Goal: Information Seeking & Learning: Learn about a topic

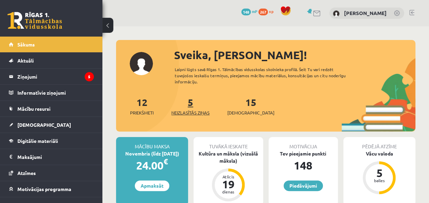
click at [191, 102] on link "5 Neizlasītās ziņas" at bounding box center [190, 106] width 38 height 20
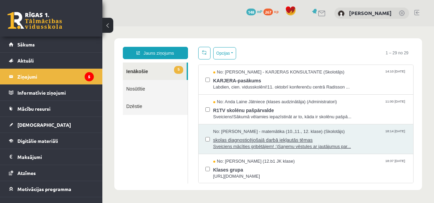
click at [265, 138] on span "skolas diagnosticējošajā darbā iekļautās tēmas" at bounding box center [309, 139] width 193 height 9
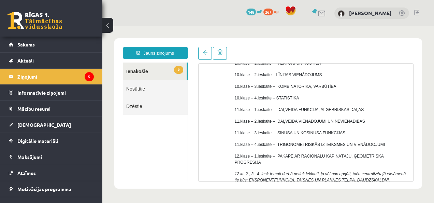
scroll to position [100, 0]
click at [158, 67] on link "5 Ienākošie" at bounding box center [155, 70] width 64 height 17
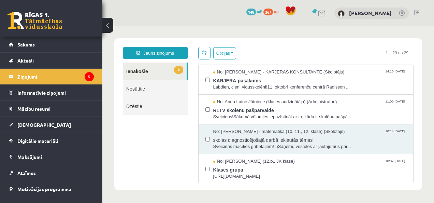
scroll to position [0, 0]
click at [54, 71] on legend "Ziņojumi 5" at bounding box center [55, 77] width 76 height 16
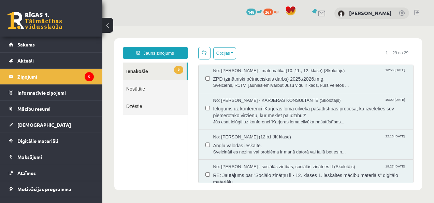
scroll to position [180, 0]
click at [296, 74] on span "ZPD (zinātniski pētnieciskais darbs) 2025./2026.m.g." at bounding box center [309, 77] width 193 height 9
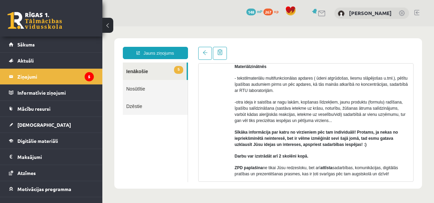
scroll to position [245, 0]
click at [50, 71] on legend "Ziņojumi 5" at bounding box center [55, 77] width 76 height 16
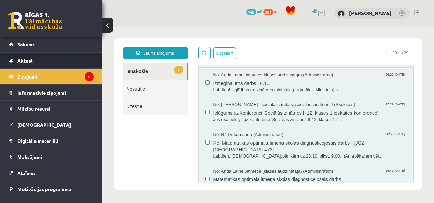
scroll to position [308, 0]
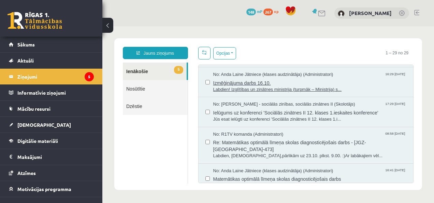
click at [259, 79] on span "Izmēģinājuma darbs 16.10." at bounding box center [309, 82] width 193 height 9
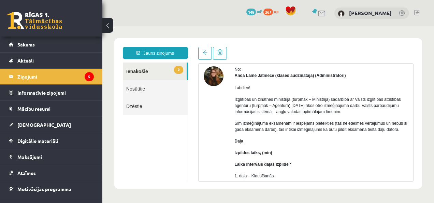
scroll to position [29, 0]
click at [259, 79] on div "Labdien! Izglītības un zinātnes ministrija (turpmāk – Ministrija) sadarbībā ar …" at bounding box center [322, 180] width 174 height 205
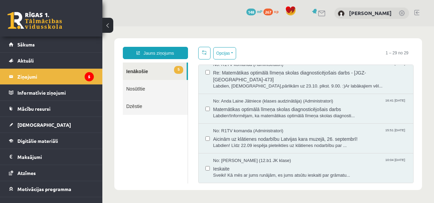
scroll to position [378, 0]
click at [300, 104] on span "Matemātikas optimālā līmeņa skolas diagnosticējošais darbs" at bounding box center [309, 108] width 193 height 9
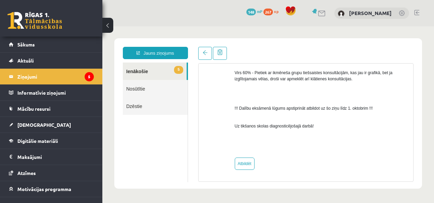
scroll to position [477, 0]
click at [199, 49] on link at bounding box center [205, 53] width 14 height 13
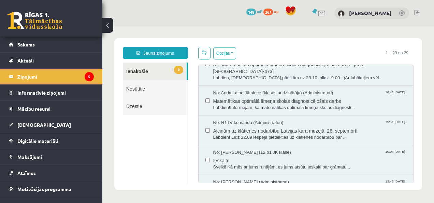
scroll to position [386, 0]
click at [282, 96] on span "Matemātikas optimālā līmeņa skolas diagnosticējošais darbs" at bounding box center [309, 100] width 193 height 9
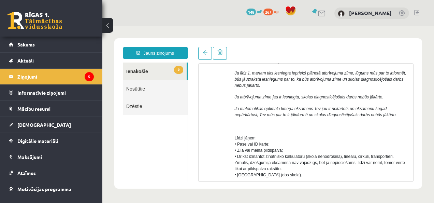
scroll to position [126, 0]
click at [203, 55] on link at bounding box center [205, 53] width 14 height 13
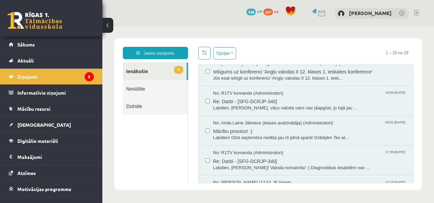
scroll to position [657, 0]
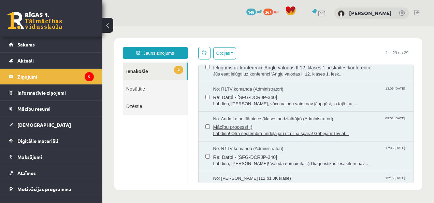
click at [330, 130] on span "Labdien! Otrā septembra nedēļa jau rit pilnā sparā! Gribējām Tev at..." at bounding box center [309, 133] width 193 height 6
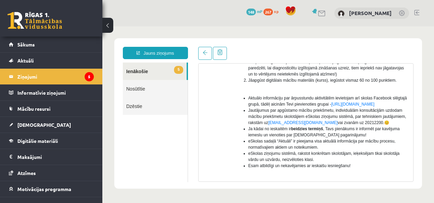
scroll to position [132, 0]
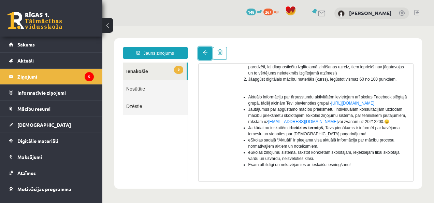
click at [203, 50] on span at bounding box center [205, 52] width 5 height 5
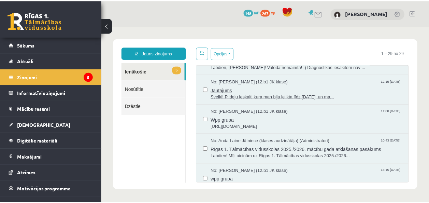
scroll to position [0, 0]
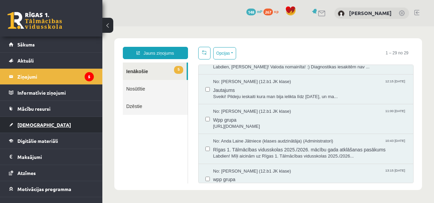
click at [33, 123] on span "[DEMOGRAPHIC_DATA]" at bounding box center [44, 124] width 54 height 6
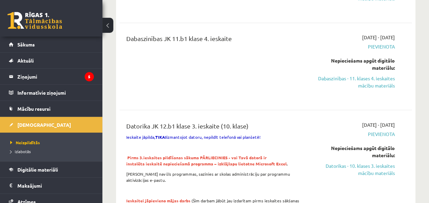
scroll to position [550, 0]
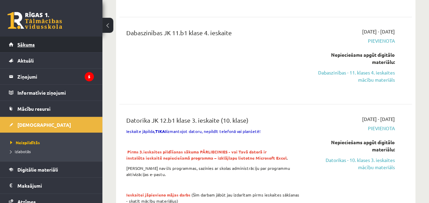
click at [34, 42] on span "Sākums" at bounding box center [25, 44] width 17 height 6
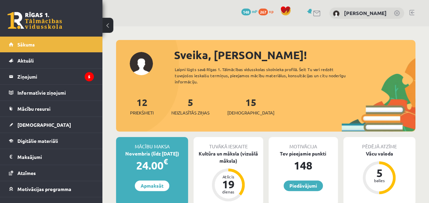
scroll to position [21, 0]
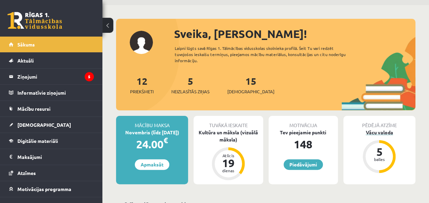
click at [380, 132] on div "Vācu valoda" at bounding box center [379, 132] width 72 height 7
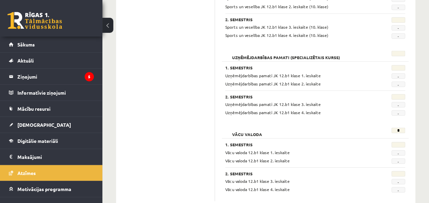
scroll to position [614, 0]
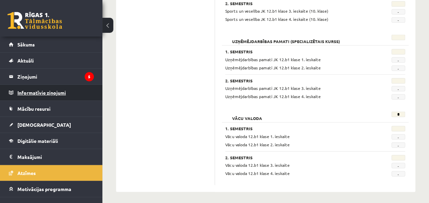
click at [52, 95] on legend "Informatīvie ziņojumi 0" at bounding box center [55, 93] width 76 height 16
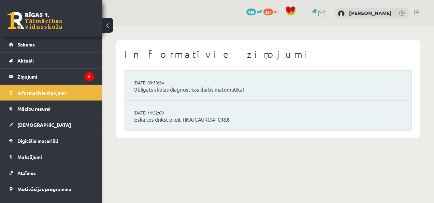
click at [200, 91] on link "Obligāts skolas diagnostikas darbs matemātikā!" at bounding box center [268, 90] width 270 height 8
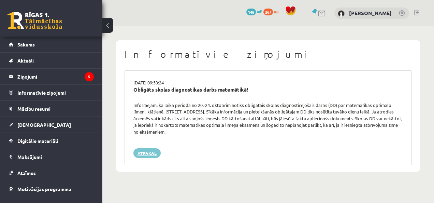
click at [149, 155] on link "Atpakaļ" at bounding box center [146, 153] width 27 height 10
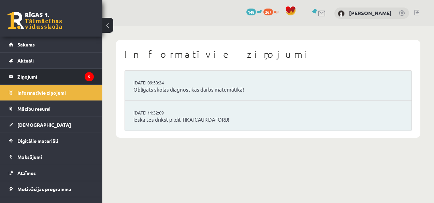
click at [32, 73] on legend "Ziņojumi 5" at bounding box center [55, 77] width 76 height 16
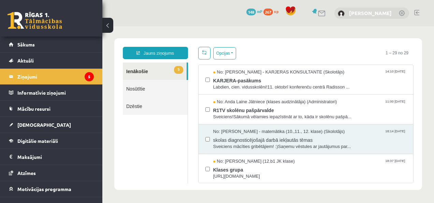
click at [377, 13] on link "[PERSON_NAME]" at bounding box center [370, 13] width 43 height 7
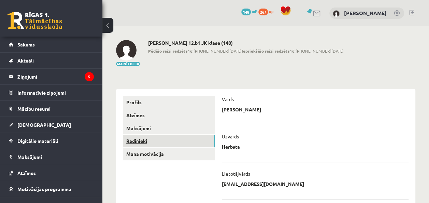
click at [140, 139] on link "Radinieki" at bounding box center [169, 140] width 92 height 13
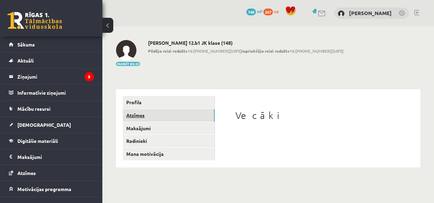
click at [138, 115] on link "Atzīmes" at bounding box center [169, 115] width 92 height 13
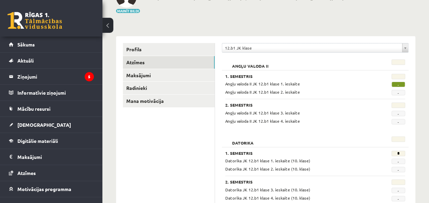
scroll to position [52, 0]
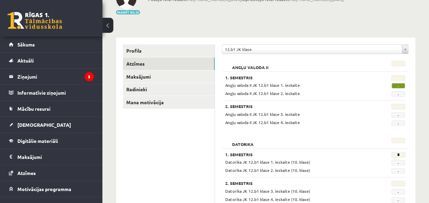
click at [396, 85] on span "-" at bounding box center [398, 85] width 14 height 5
click at [28, 63] on link "Aktuāli" at bounding box center [51, 61] width 85 height 16
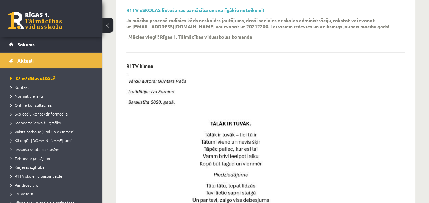
scroll to position [234, 0]
click at [47, 113] on span "Skolotāju kontaktinformācija" at bounding box center [38, 113] width 57 height 5
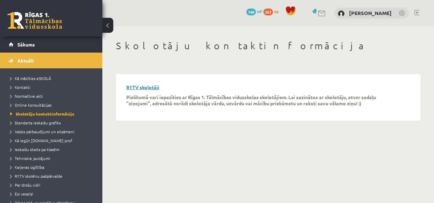
click at [147, 88] on link "R1TV skolotāji" at bounding box center [142, 87] width 33 height 6
click at [28, 87] on span "Kontakti" at bounding box center [20, 86] width 20 height 5
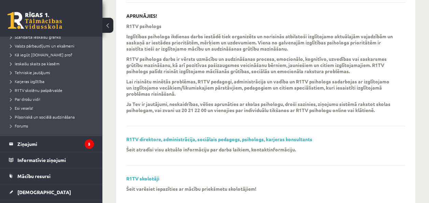
scroll to position [244, 0]
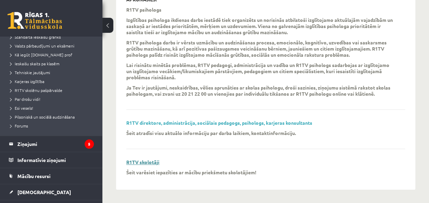
click at [147, 163] on link "R1TV skolotāji" at bounding box center [142, 162] width 33 height 6
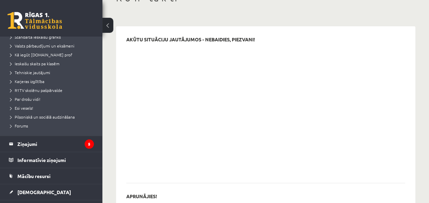
scroll to position [0, 0]
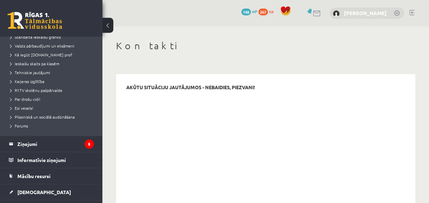
click at [373, 13] on link "[PERSON_NAME]" at bounding box center [365, 13] width 43 height 7
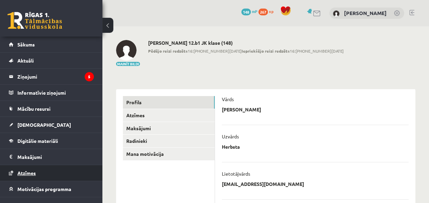
click at [28, 173] on span "Atzīmes" at bounding box center [26, 173] width 18 height 6
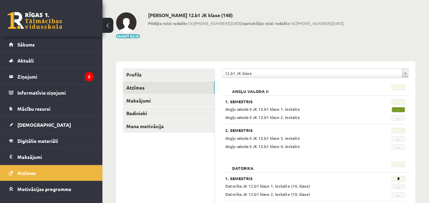
scroll to position [28, 0]
click at [399, 110] on span "-" at bounding box center [398, 108] width 14 height 5
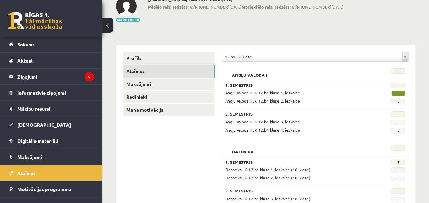
scroll to position [0, 0]
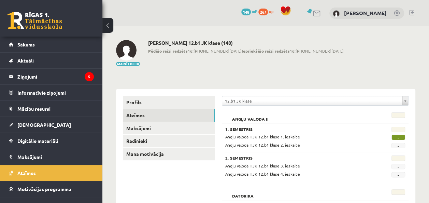
click at [251, 12] on span "148" at bounding box center [246, 12] width 10 height 7
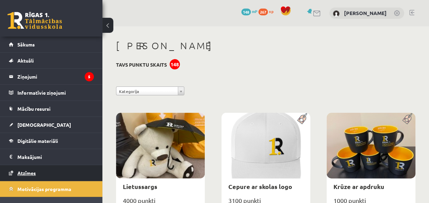
click at [27, 172] on span "Atzīmes" at bounding box center [26, 173] width 18 height 6
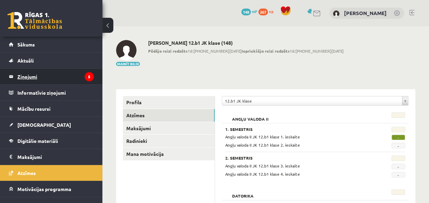
scroll to position [25, 0]
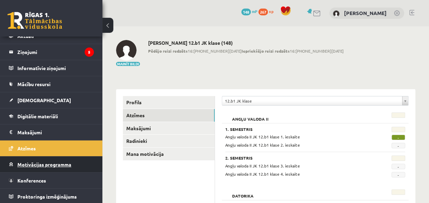
click at [44, 156] on link "Motivācijas programma" at bounding box center [51, 164] width 85 height 16
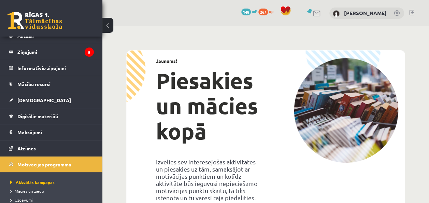
click at [41, 162] on span "Motivācijas programma" at bounding box center [44, 164] width 54 height 6
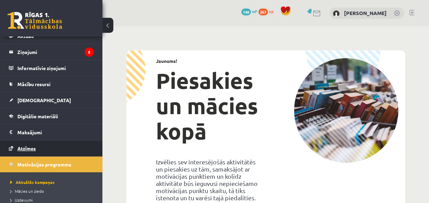
click at [31, 149] on span "Atzīmes" at bounding box center [26, 148] width 18 height 6
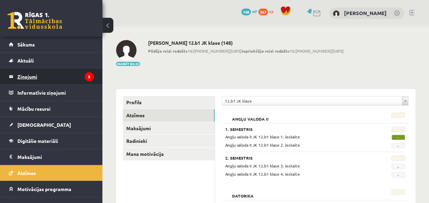
click at [31, 75] on legend "Ziņojumi 5" at bounding box center [55, 77] width 76 height 16
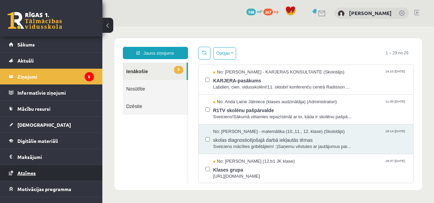
click at [29, 170] on span "Atzīmes" at bounding box center [26, 173] width 18 height 6
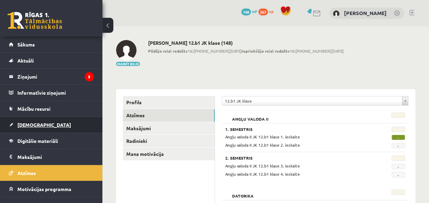
click at [34, 121] on span "[DEMOGRAPHIC_DATA]" at bounding box center [44, 124] width 54 height 6
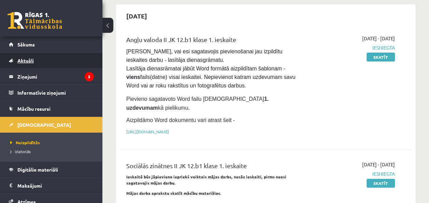
click at [31, 62] on span "Aktuāli" at bounding box center [25, 60] width 16 height 6
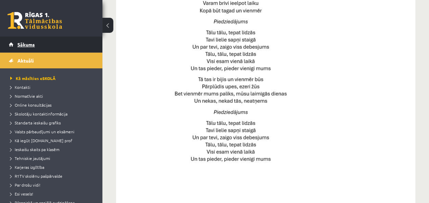
click at [25, 44] on span "Sākums" at bounding box center [25, 44] width 17 height 6
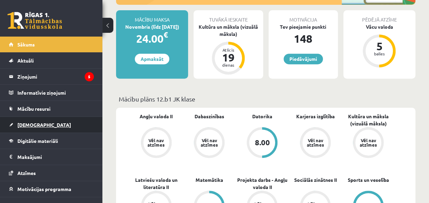
scroll to position [25, 0]
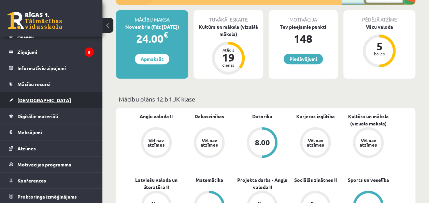
click at [35, 98] on span "[DEMOGRAPHIC_DATA]" at bounding box center [44, 100] width 54 height 6
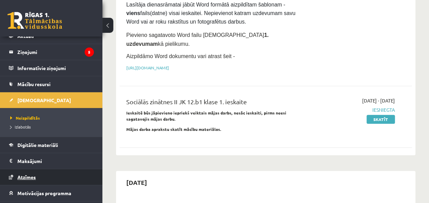
click at [31, 176] on span "Atzīmes" at bounding box center [26, 177] width 18 height 6
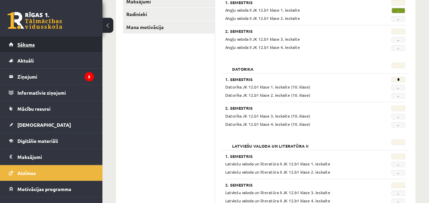
click at [28, 46] on span "Sākums" at bounding box center [25, 44] width 17 height 6
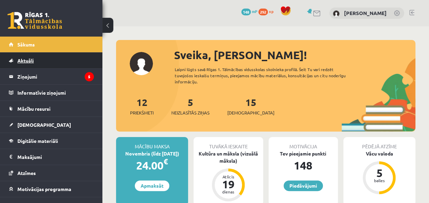
click at [30, 62] on span "Aktuāli" at bounding box center [25, 60] width 16 height 6
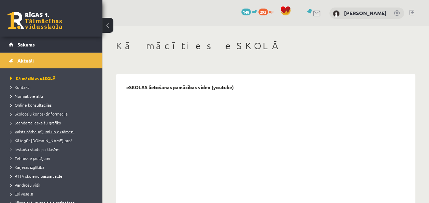
click at [44, 130] on span "Valsts pārbaudījumi un eksāmeni" at bounding box center [42, 131] width 64 height 5
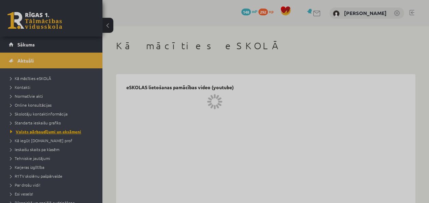
click at [44, 130] on div at bounding box center [214, 101] width 429 height 203
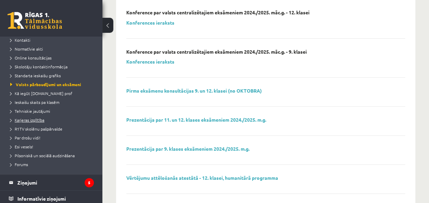
scroll to position [92, 0]
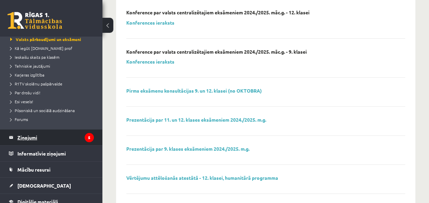
click at [31, 139] on legend "Ziņojumi 5" at bounding box center [55, 137] width 76 height 16
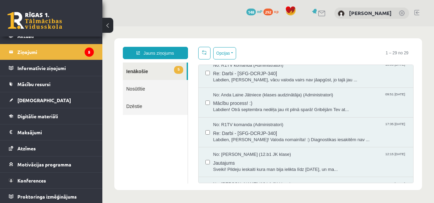
scroll to position [754, 0]
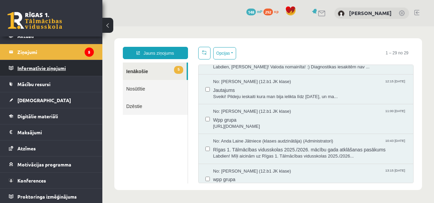
click at [51, 68] on legend "Informatīvie ziņojumi 0" at bounding box center [55, 68] width 76 height 16
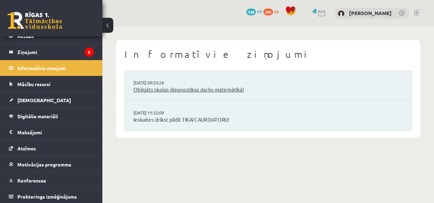
click at [203, 89] on link "Obligāts skolas diagnostikas darbs matemātikā!" at bounding box center [268, 90] width 270 height 8
